Goal: Check status: Check status

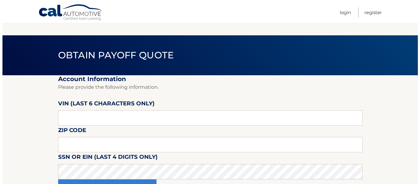
scroll to position [31, 0]
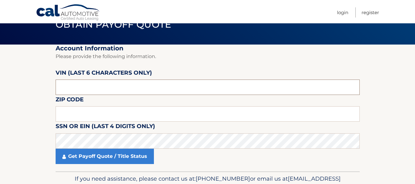
click at [72, 92] on input "text" at bounding box center [208, 87] width 304 height 15
type input "065094"
drag, startPoint x: 92, startPoint y: 121, endPoint x: 94, endPoint y: 114, distance: 7.6
click at [93, 120] on input "text" at bounding box center [208, 113] width 304 height 15
click at [94, 114] on input "text" at bounding box center [208, 113] width 304 height 15
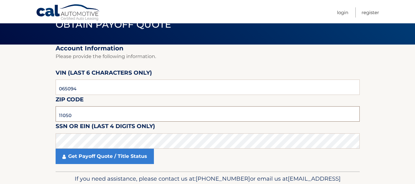
type input "11050"
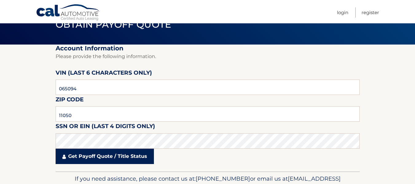
click at [102, 159] on link "Get Payoff Quote / Title Status" at bounding box center [105, 156] width 98 height 15
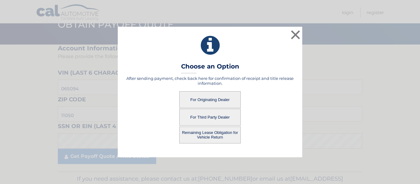
click at [224, 120] on button "For Third Party Dealer" at bounding box center [209, 117] width 61 height 17
click at [205, 118] on button "For Third Party Dealer" at bounding box center [209, 117] width 61 height 17
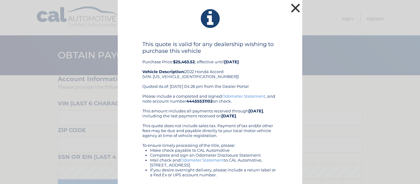
click at [290, 9] on button "×" at bounding box center [295, 8] width 12 height 12
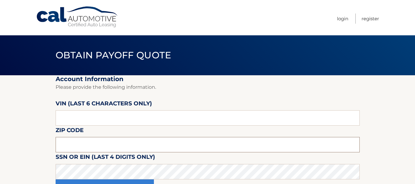
click at [84, 143] on input "text" at bounding box center [208, 144] width 304 height 15
type input "11050"
click at [90, 122] on input "text" at bounding box center [208, 117] width 304 height 15
type input "065094"
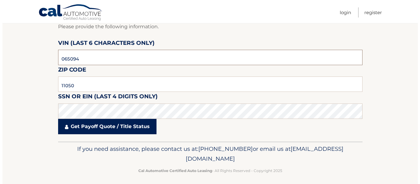
scroll to position [61, 0]
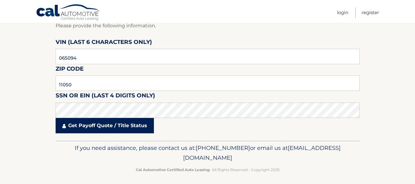
click at [113, 125] on link "Get Payoff Quote / Title Status" at bounding box center [105, 125] width 98 height 15
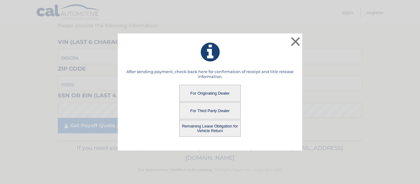
click at [216, 87] on button "For Originating Dealer" at bounding box center [209, 93] width 61 height 17
click at [208, 94] on button "For Originating Dealer" at bounding box center [209, 93] width 61 height 17
click at [208, 95] on button "For Originating Dealer" at bounding box center [209, 93] width 61 height 17
